Goal: Information Seeking & Learning: Learn about a topic

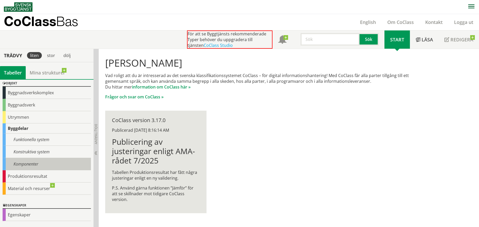
scroll to position [43, 0]
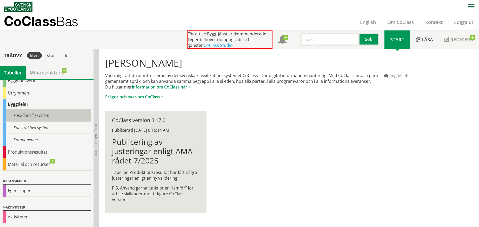
click at [36, 117] on div "Funktionella system" at bounding box center [47, 115] width 88 height 12
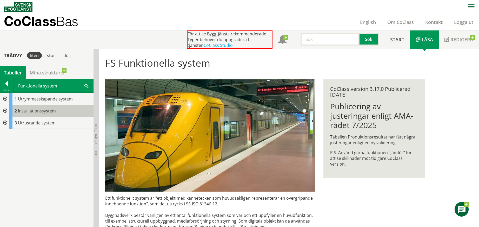
click at [38, 110] on span "Installationssystem" at bounding box center [37, 111] width 38 height 6
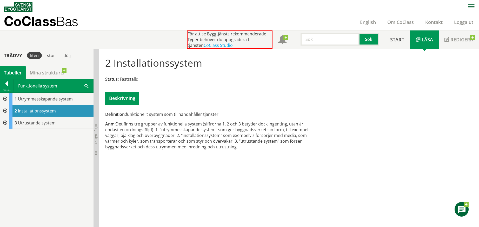
click at [5, 111] on div at bounding box center [4, 111] width 9 height 12
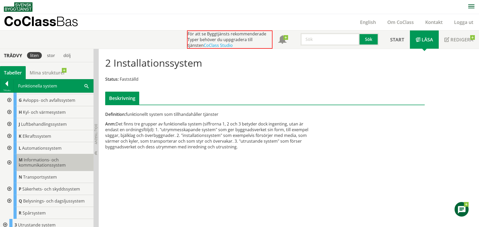
scroll to position [50, 0]
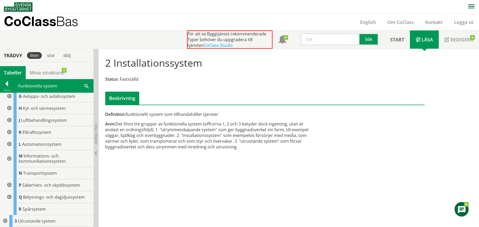
click at [10, 144] on div at bounding box center [8, 144] width 9 height 12
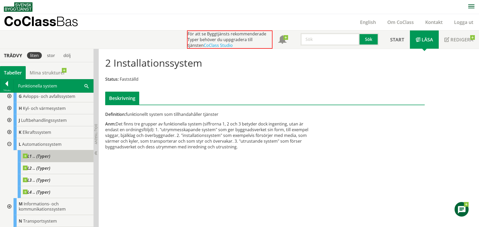
click at [50, 153] on span at bounding box center [50, 153] width 0 height 0
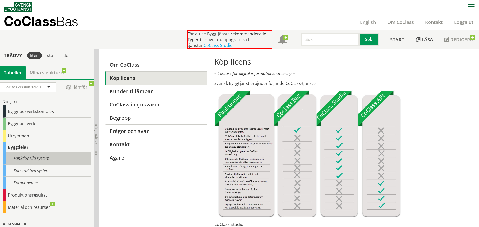
click at [23, 158] on div "Funktionella system" at bounding box center [47, 158] width 88 height 12
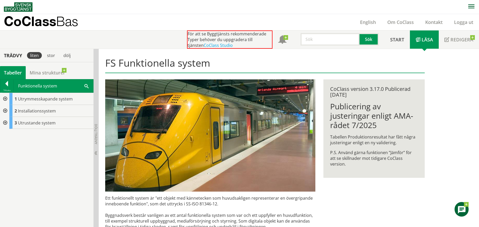
click at [6, 110] on div at bounding box center [4, 111] width 9 height 12
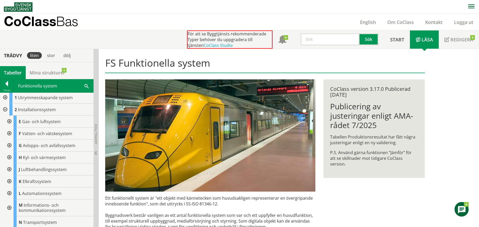
scroll to position [50, 0]
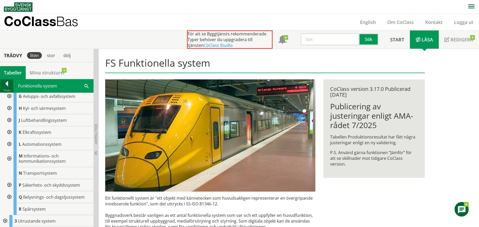
click at [7, 83] on div at bounding box center [6, 84] width 13 height 7
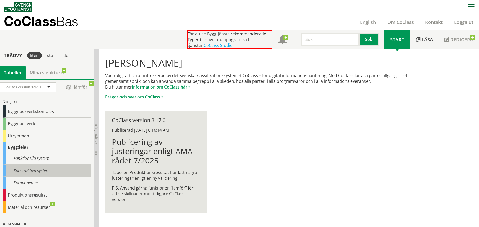
click at [26, 171] on div "Konstruktiva system" at bounding box center [47, 170] width 88 height 12
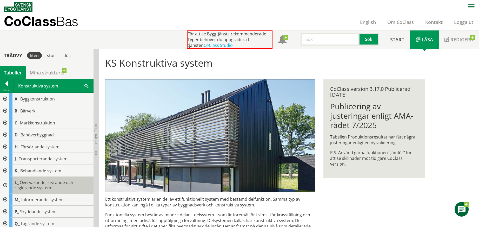
click at [30, 185] on span "Övervakande, styrande och reglerande system" at bounding box center [44, 184] width 59 height 11
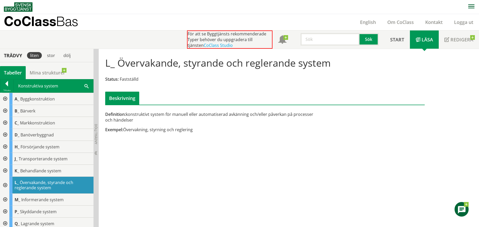
click at [5, 184] on div at bounding box center [4, 185] width 9 height 17
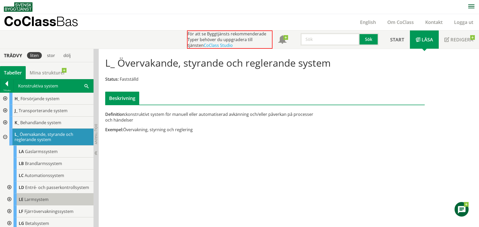
scroll to position [52, 0]
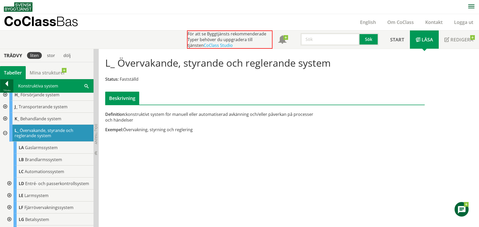
click at [6, 84] on div at bounding box center [6, 84] width 13 height 7
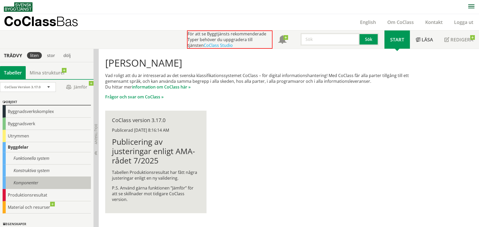
click at [26, 181] on div "Komponenter" at bounding box center [47, 183] width 88 height 12
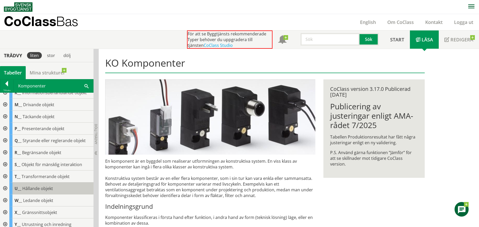
scroll to position [98, 0]
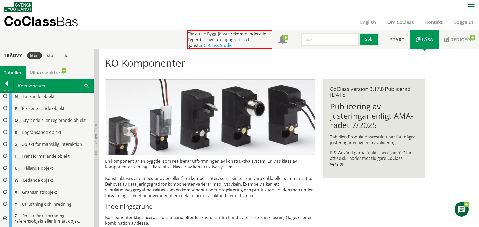
click at [4, 143] on div at bounding box center [4, 144] width 9 height 12
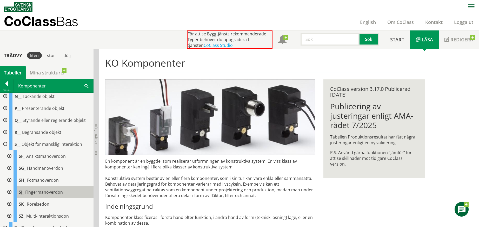
scroll to position [124, 0]
